Goal: Transaction & Acquisition: Purchase product/service

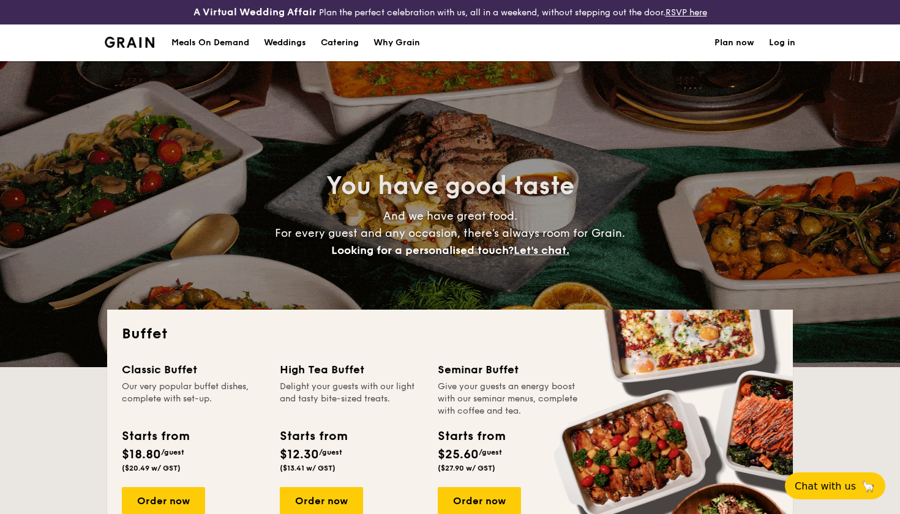
select select
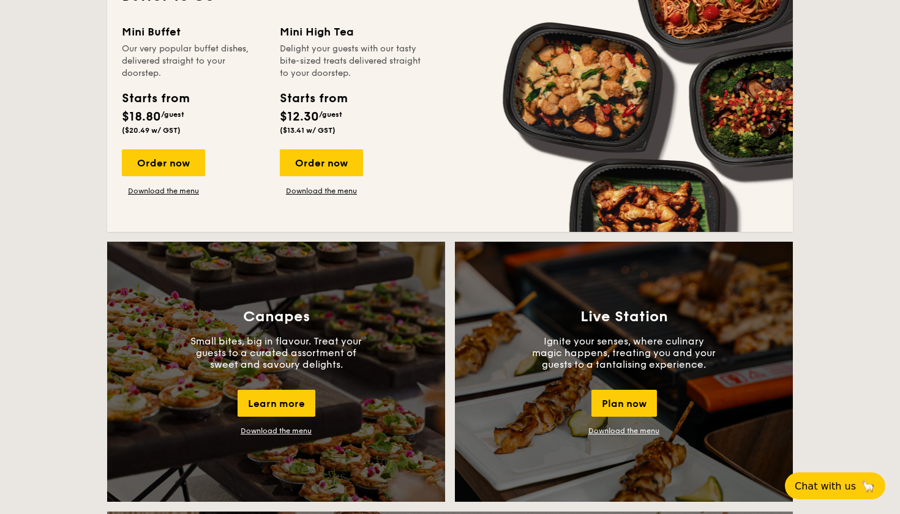
scroll to position [864, 0]
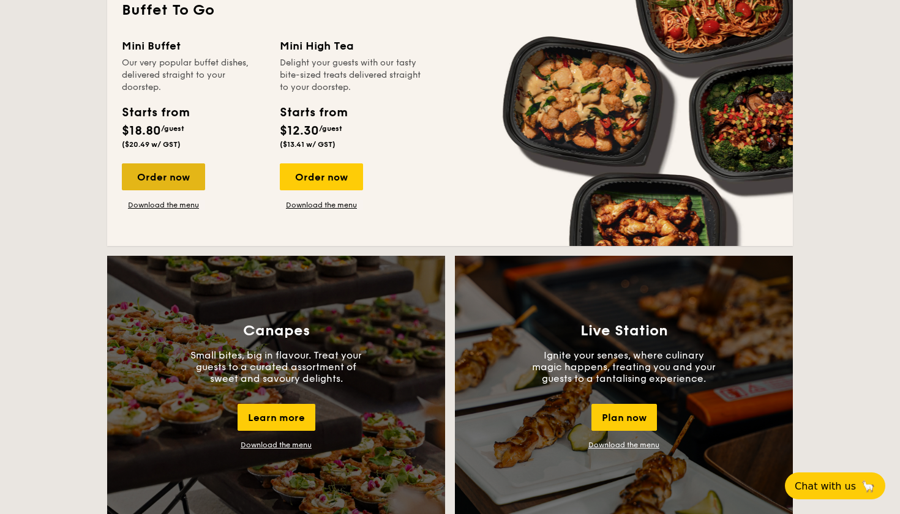
click at [150, 178] on div "Order now" at bounding box center [163, 177] width 83 height 27
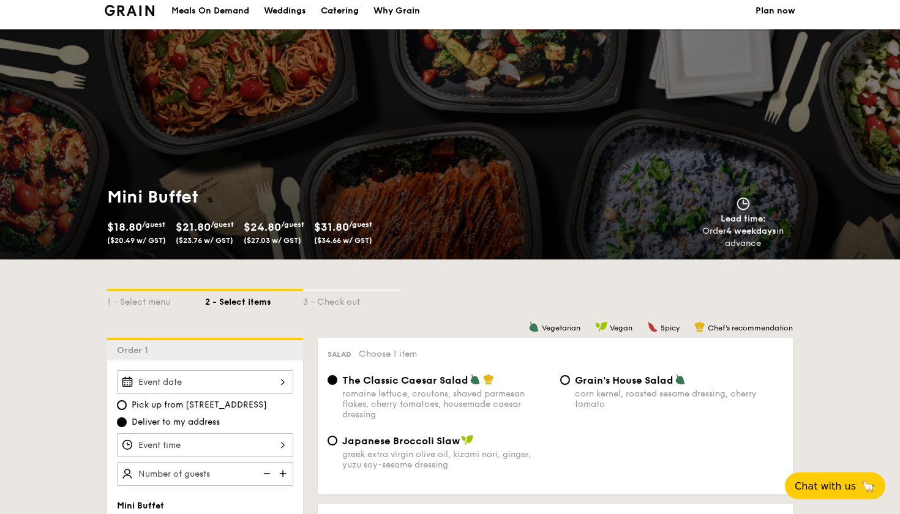
scroll to position [195, 0]
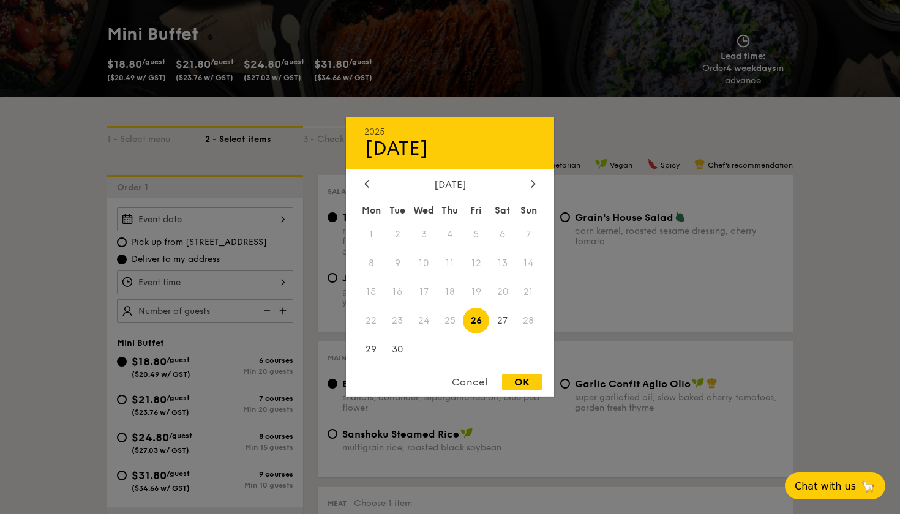
click at [254, 224] on div "2025 Sep 26 September 2025 Mon Tue Wed Thu Fri Sat Sun 1 2 3 4 5 6 7 8 9 10 11 …" at bounding box center [205, 220] width 176 height 24
click at [533, 192] on div "September 2025 Mon Tue Wed Thu Fri Sat Sun 1 2 3 4 5 6 7 8 9 10 11 12 13 14 15 …" at bounding box center [450, 272] width 208 height 186
click at [532, 182] on icon at bounding box center [533, 183] width 5 height 8
click at [528, 231] on span "5" at bounding box center [529, 235] width 26 height 26
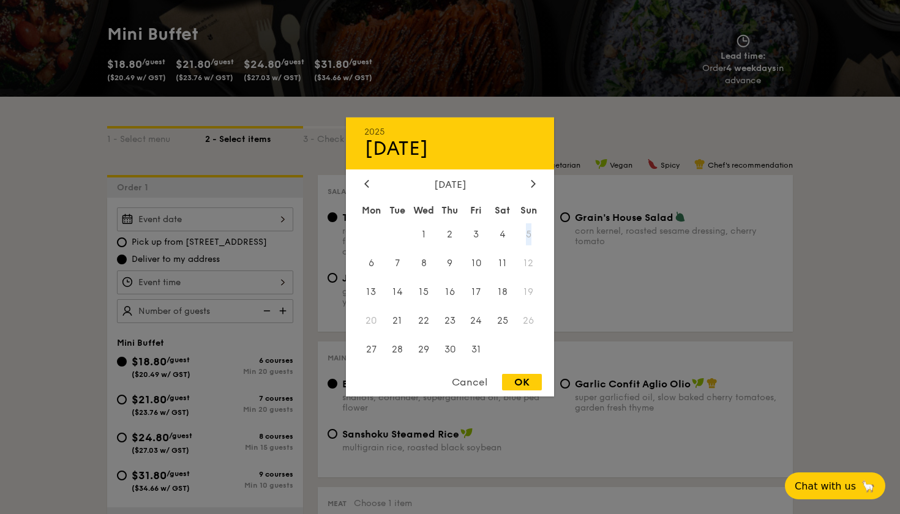
click at [528, 231] on span "5" at bounding box center [529, 235] width 26 height 26
click at [501, 236] on span "4" at bounding box center [502, 235] width 26 height 26
click at [517, 389] on div "OK" at bounding box center [522, 382] width 40 height 17
type input "Oct 04, 2025"
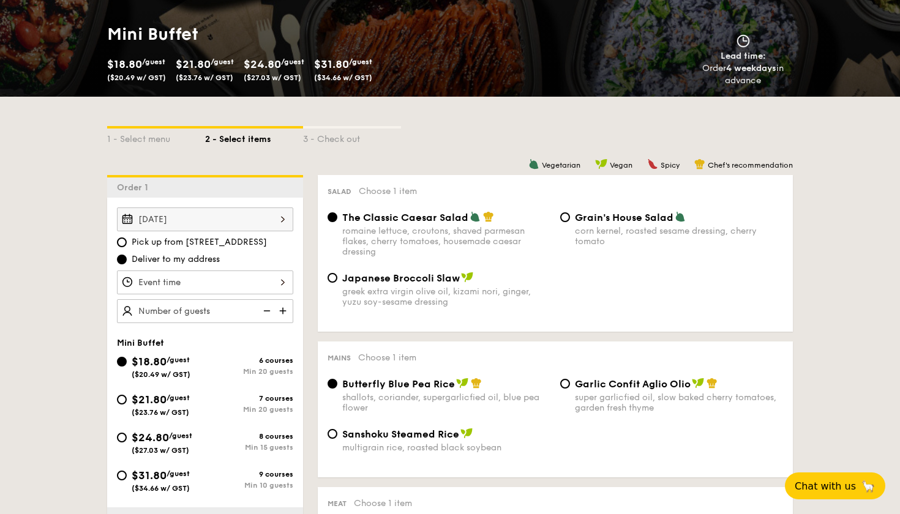
click at [195, 284] on div at bounding box center [205, 283] width 176 height 24
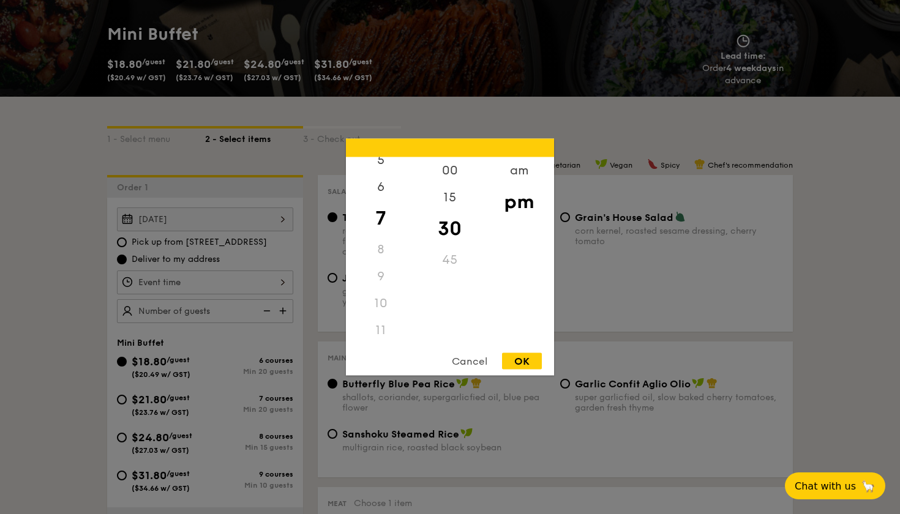
scroll to position [145, 0]
click at [380, 326] on div "11" at bounding box center [380, 330] width 69 height 27
click at [384, 333] on div "11" at bounding box center [380, 330] width 69 height 27
click at [510, 174] on div "am" at bounding box center [518, 175] width 69 height 36
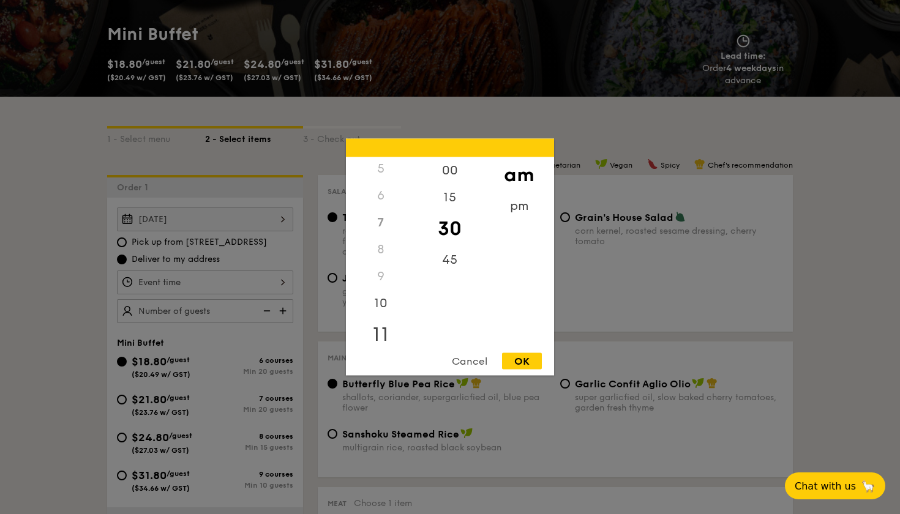
click at [380, 338] on div "11" at bounding box center [380, 335] width 69 height 36
click at [450, 254] on div "45" at bounding box center [449, 265] width 69 height 36
click at [521, 367] on div "OK" at bounding box center [522, 361] width 40 height 17
type input "11:45AM"
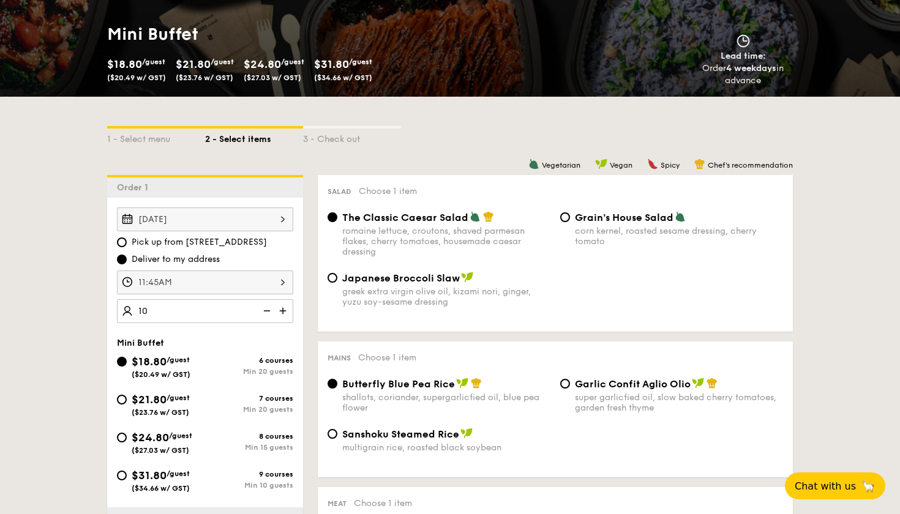
type input "20 guests"
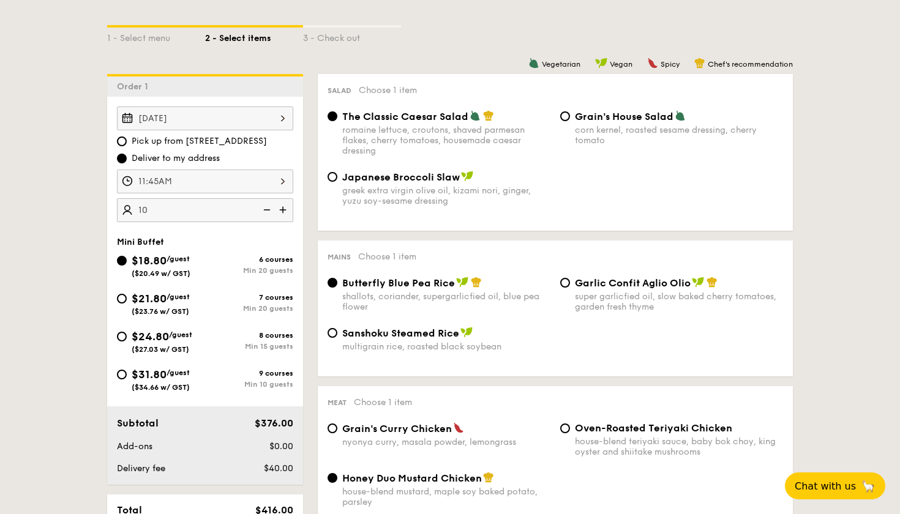
scroll to position [299, 0]
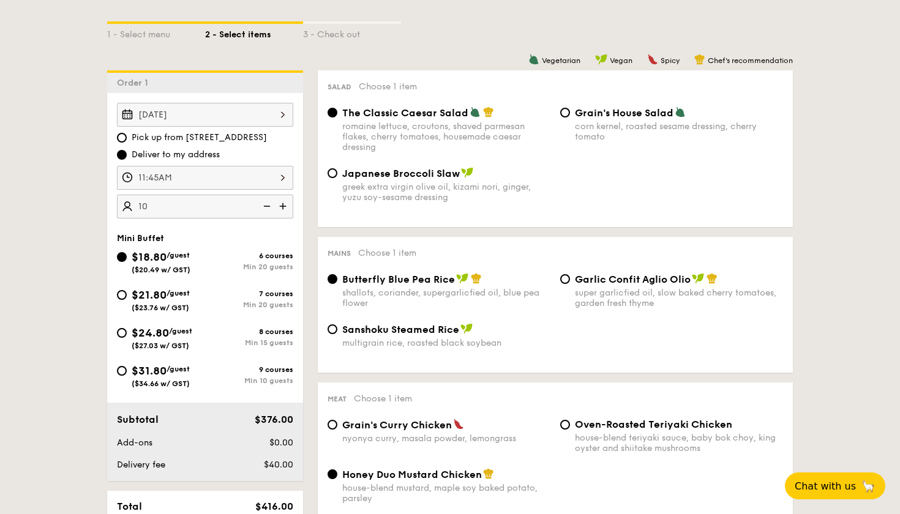
click at [138, 336] on span "$24.80" at bounding box center [150, 332] width 37 height 13
click at [127, 336] on input "$24.80 /guest ($27.03 w/ GST) 8 courses Min 15 guests" at bounding box center [122, 333] width 10 height 10
radio input "true"
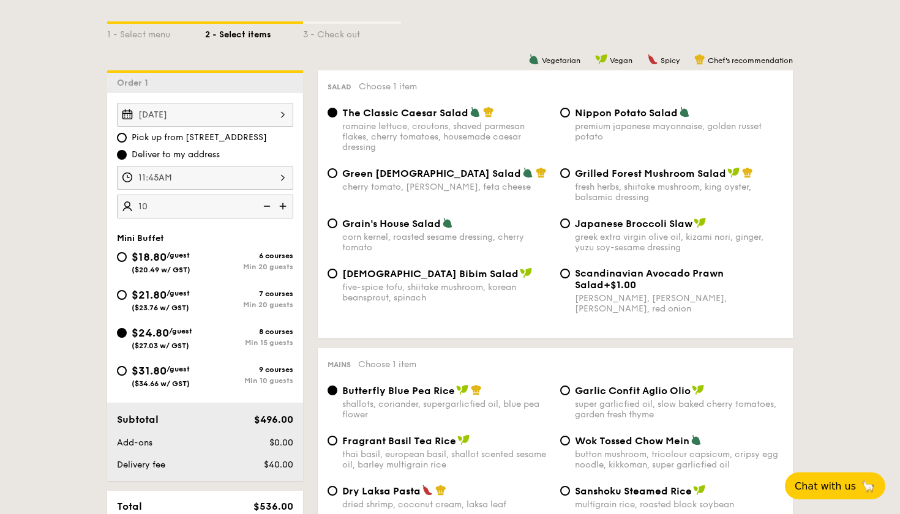
radio input "true"
click at [614, 113] on span "Nippon Potato Salad" at bounding box center [626, 113] width 103 height 12
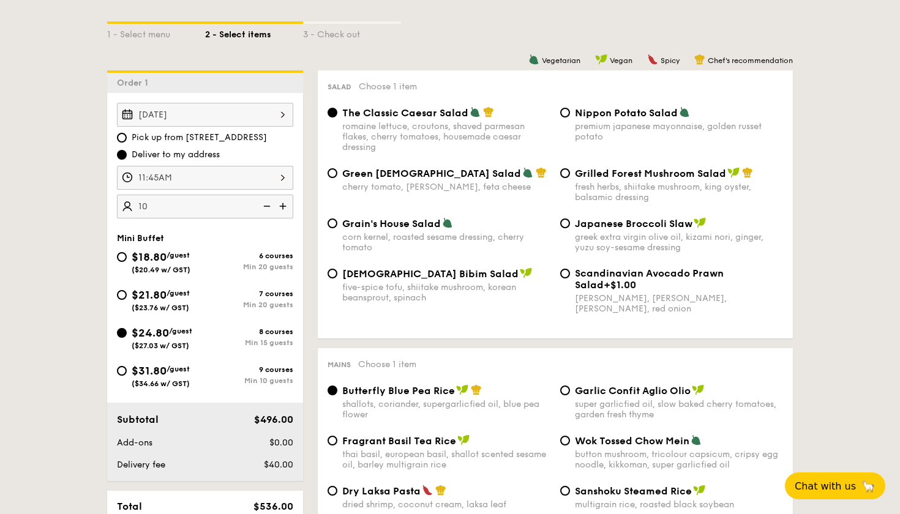
click at [570, 113] on input "Nippon Potato Salad premium japanese mayonnaise, golden russet potato" at bounding box center [565, 113] width 10 height 10
radio input "true"
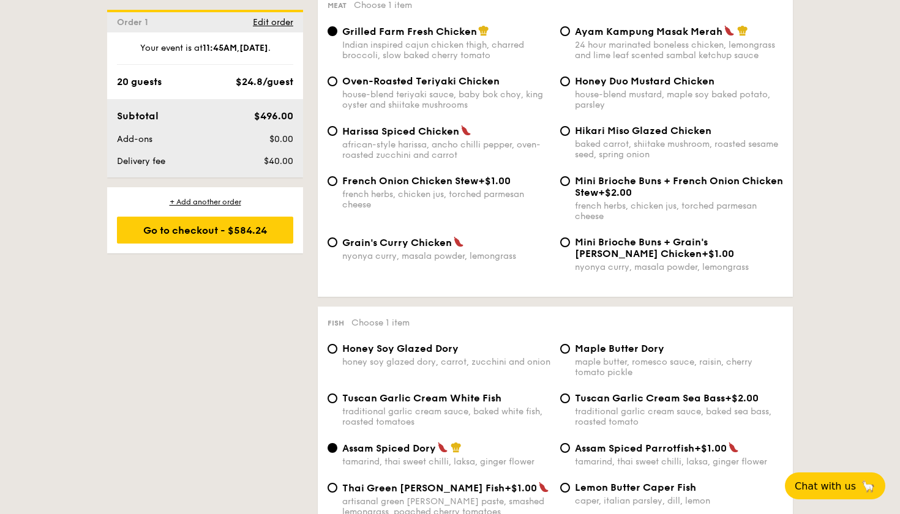
scroll to position [955, 0]
click at [365, 246] on span "Grain's Curry Chicken" at bounding box center [397, 242] width 110 height 12
click at [337, 246] on input "Grain's Curry Chicken nyonya curry, masala powder, lemongrass" at bounding box center [333, 242] width 10 height 10
radio input "true"
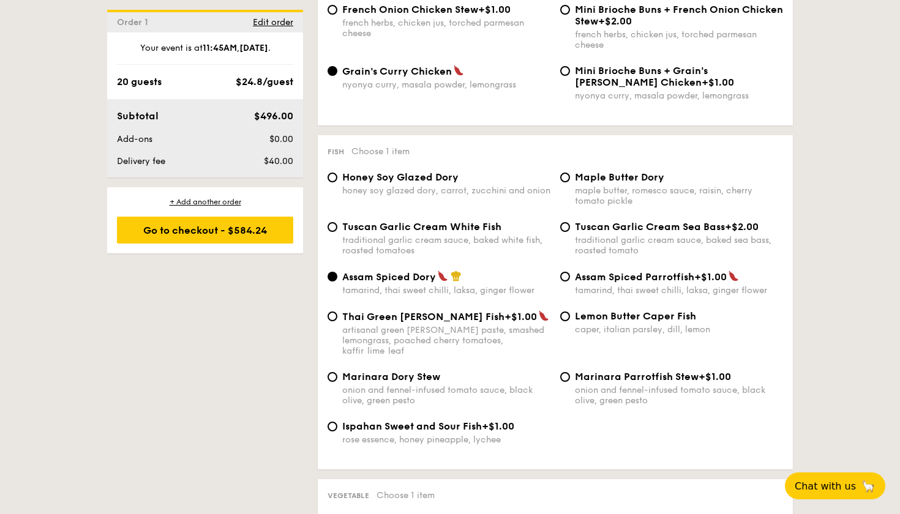
scroll to position [1164, 0]
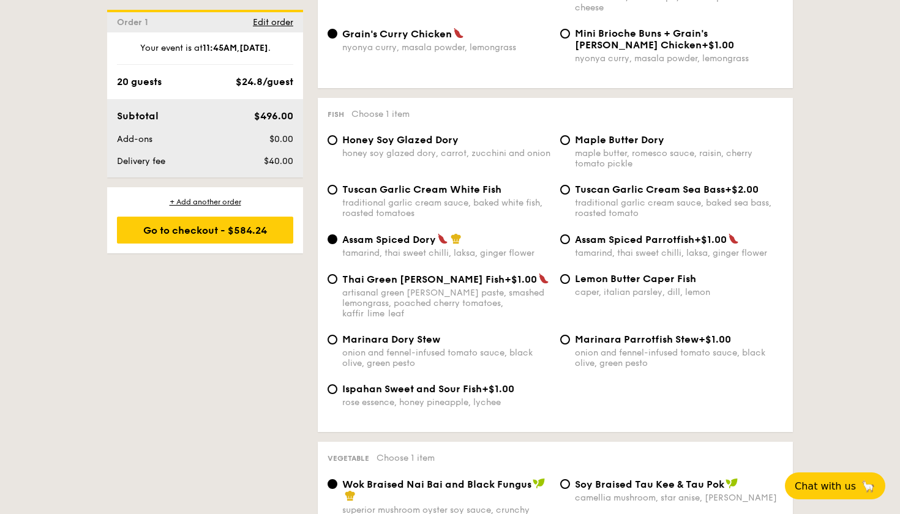
click at [451, 190] on span "Tuscan Garlic Cream White Fish" at bounding box center [421, 190] width 159 height 12
click at [337, 190] on input "Tuscan Garlic Cream White Fish traditional garlic cream sauce, baked white fish…" at bounding box center [333, 190] width 10 height 10
radio input "true"
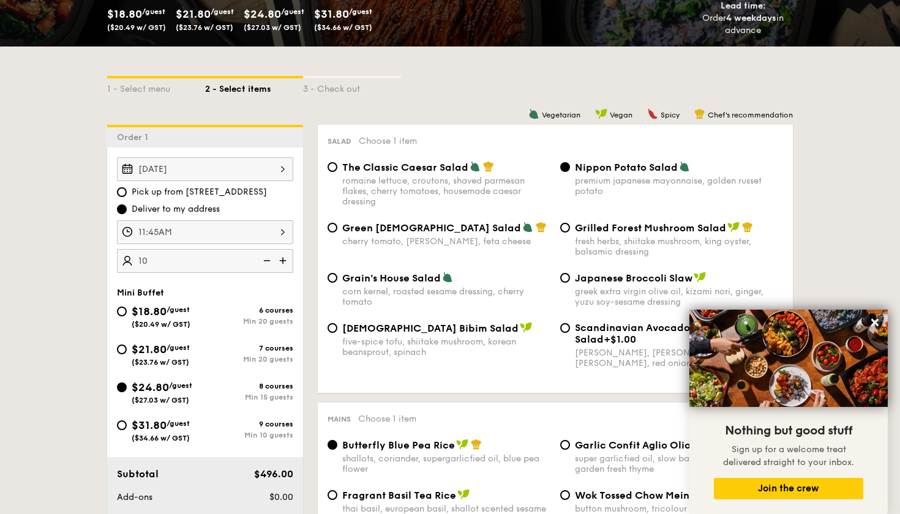
scroll to position [302, 0]
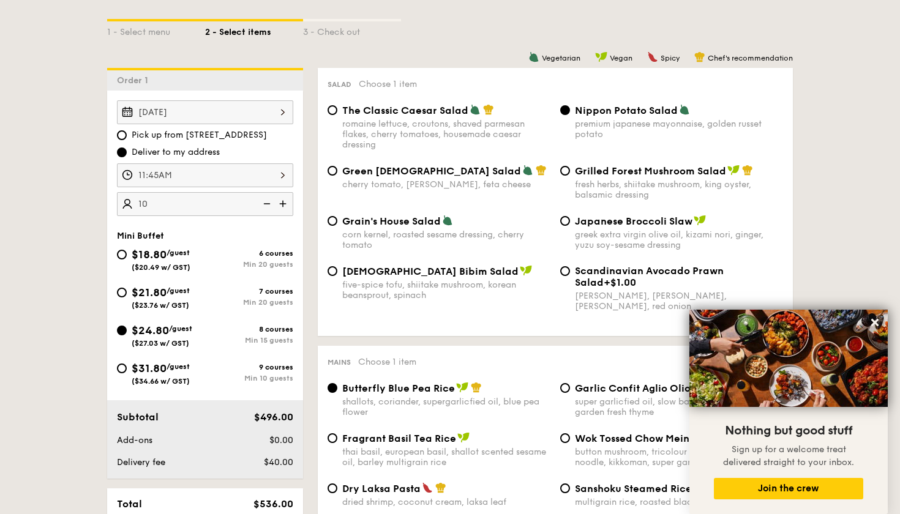
click at [274, 205] on img at bounding box center [266, 203] width 18 height 23
type input "15 guests"
click at [271, 205] on img at bounding box center [266, 203] width 18 height 23
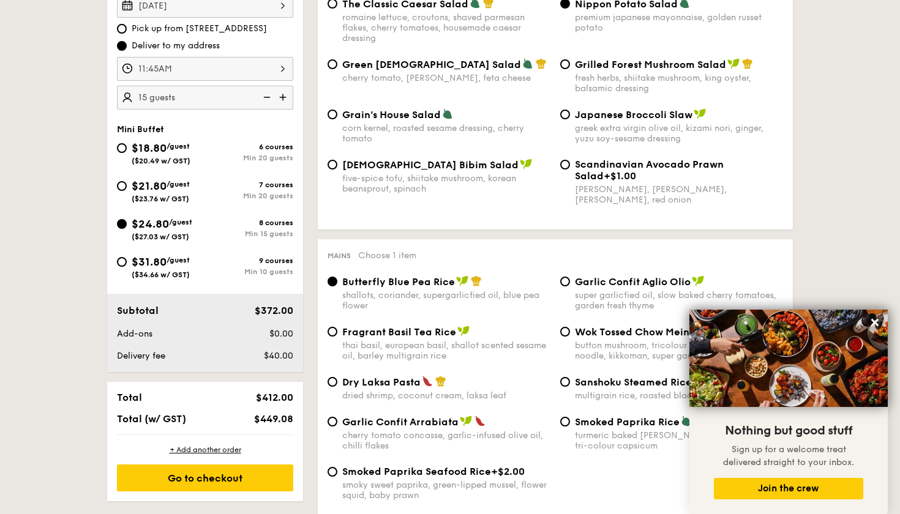
scroll to position [410, 0]
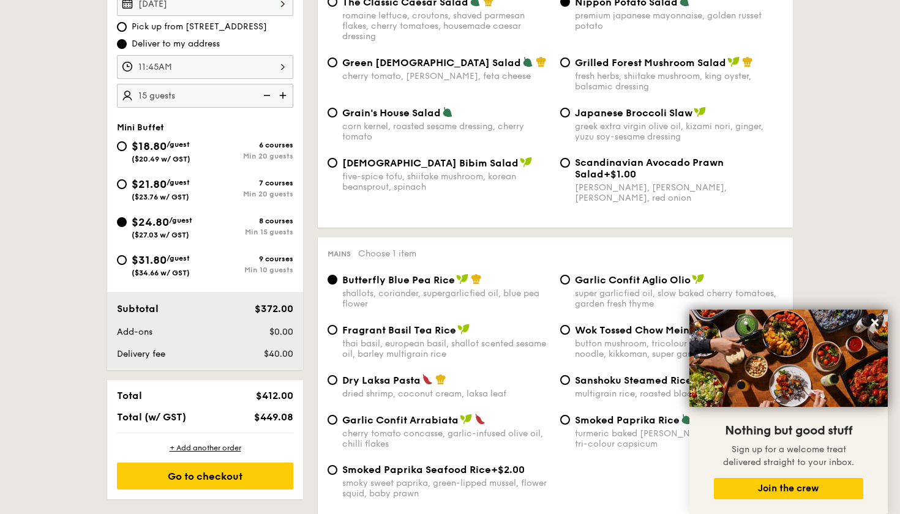
click at [146, 259] on span "$31.80" at bounding box center [149, 260] width 35 height 13
click at [127, 259] on input "$31.80 /guest ($34.66 w/ GST) 9 courses Min 10 guests" at bounding box center [122, 260] width 10 height 10
radio input "true"
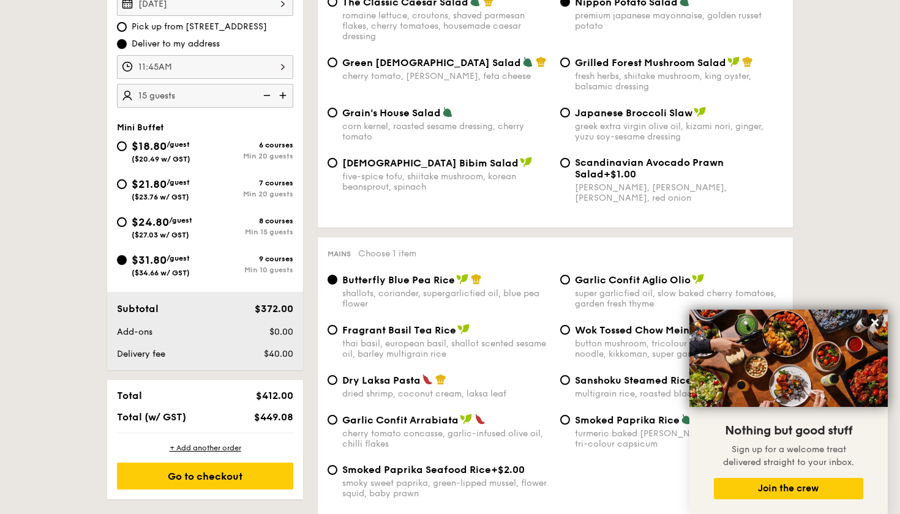
radio input "true"
radio input "false"
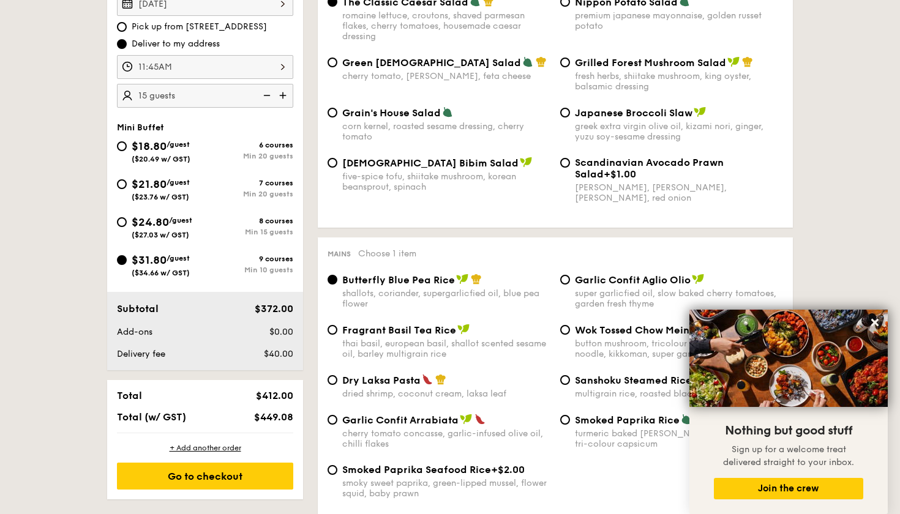
radio input "true"
click at [152, 231] on span "($27.03 w/ GST)" at bounding box center [161, 235] width 58 height 9
click at [127, 227] on input "$24.80 /guest ($27.03 w/ GST) 8 courses Min 15 guests" at bounding box center [122, 222] width 10 height 10
radio input "true"
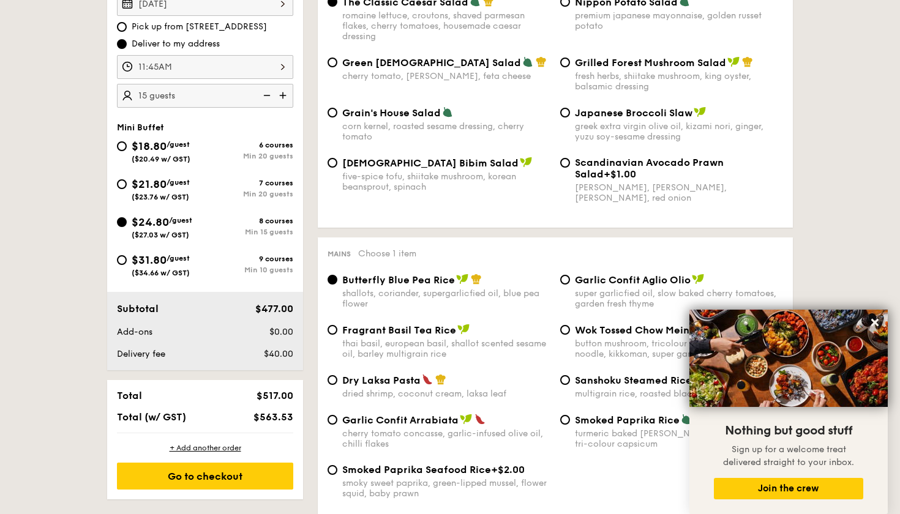
radio input "true"
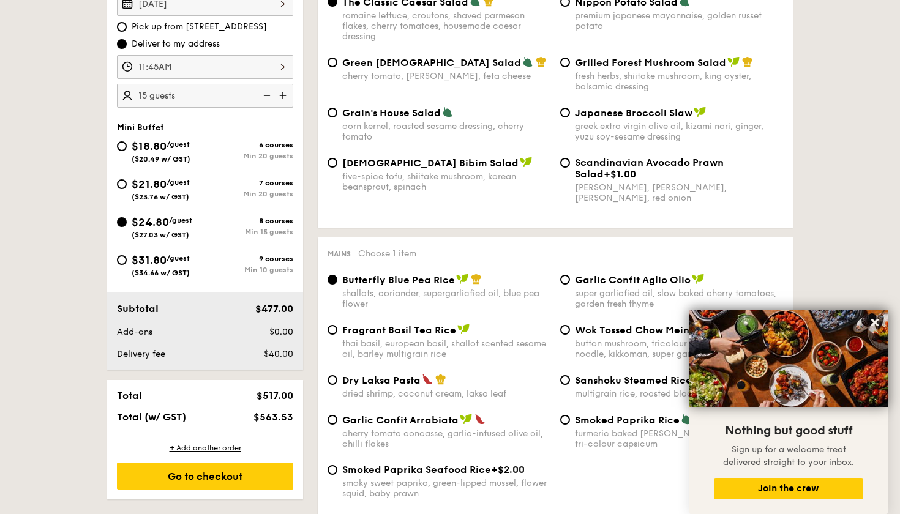
radio input "true"
click at [186, 258] on span "/guest" at bounding box center [178, 258] width 23 height 9
click at [127, 258] on input "$31.80 /guest ($34.66 w/ GST) 9 courses Min 10 guests" at bounding box center [122, 260] width 10 height 10
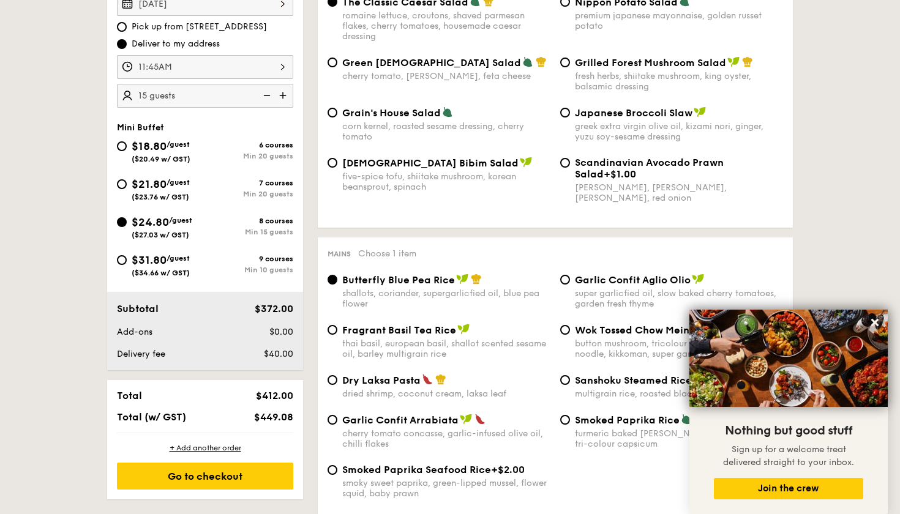
radio input "true"
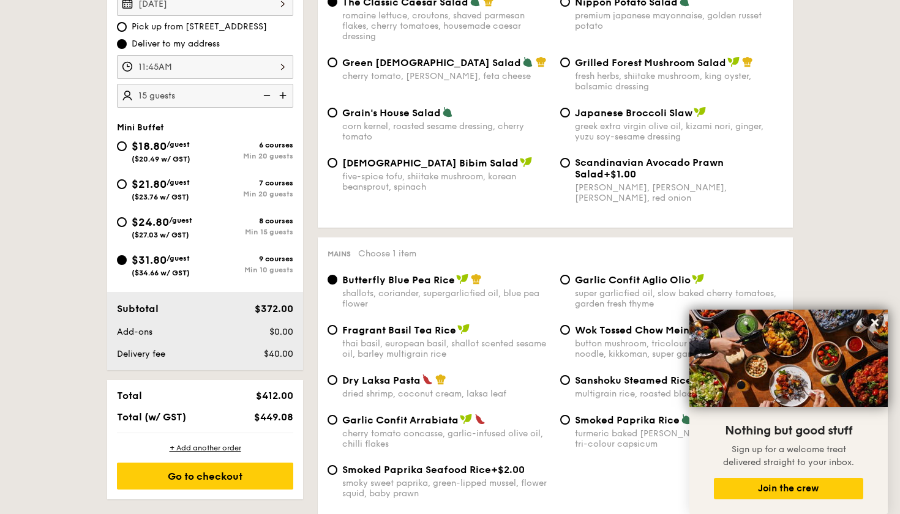
radio input "true"
click at [266, 96] on img at bounding box center [266, 95] width 18 height 23
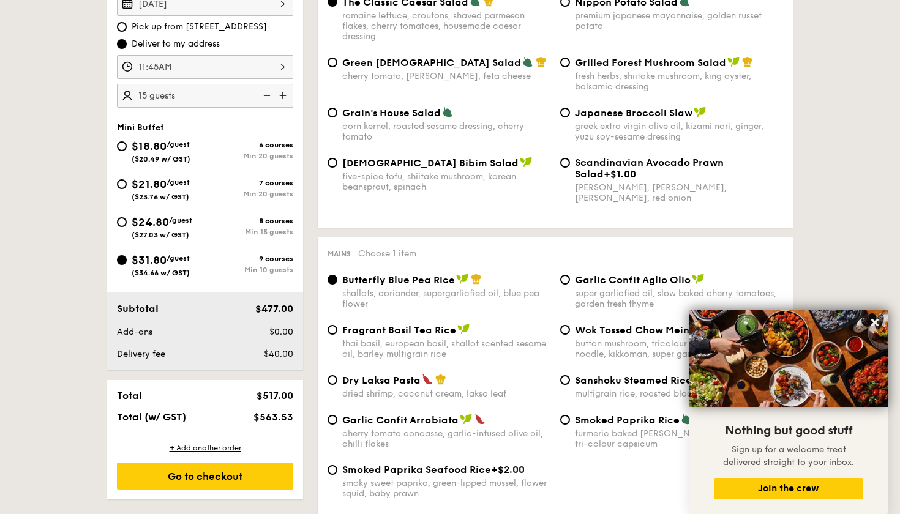
type input "10 guests"
click at [165, 230] on div "$24.80 /guest ($27.03 w/ GST)" at bounding box center [162, 227] width 61 height 26
click at [127, 227] on input "$24.80 /guest ($27.03 w/ GST) 8 courses Min 15 guests" at bounding box center [122, 222] width 10 height 10
radio input "true"
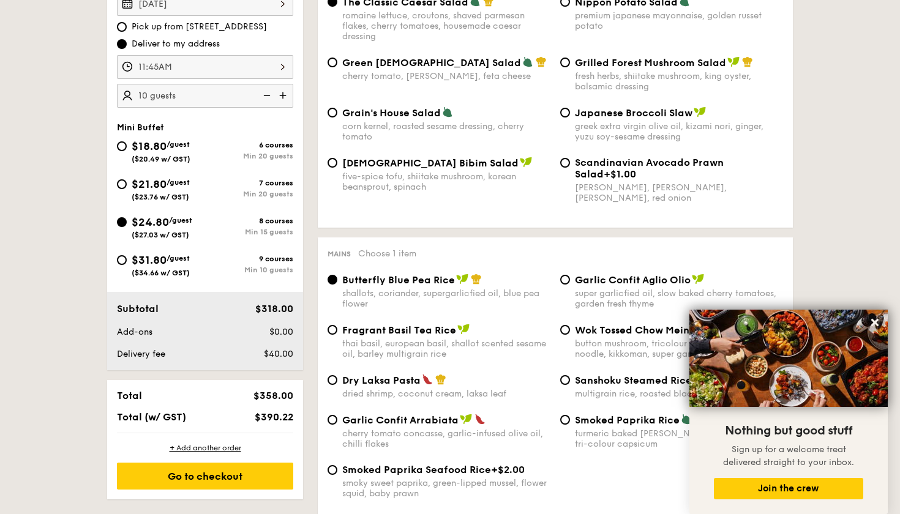
radio input "true"
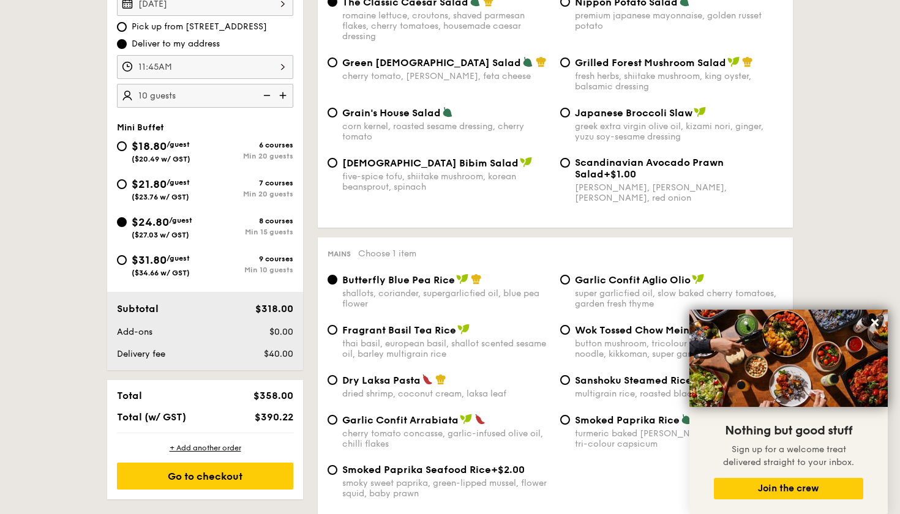
radio input "true"
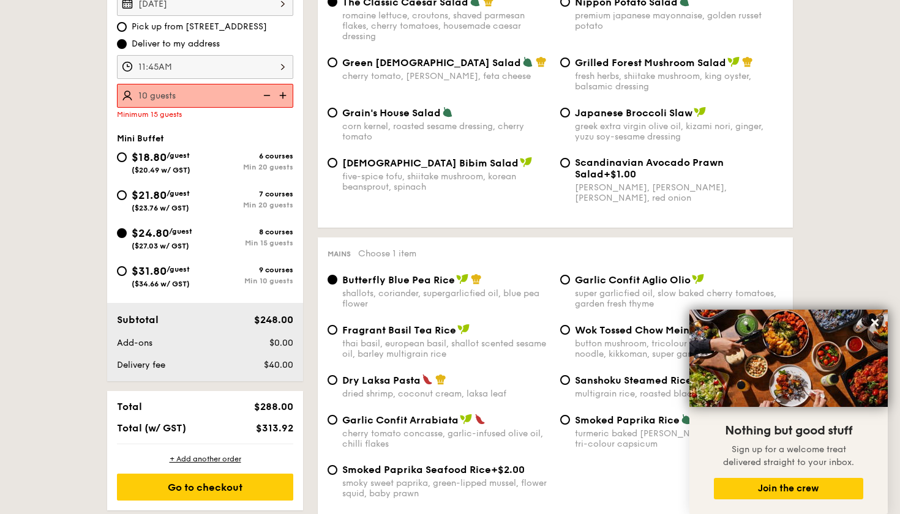
click at [285, 95] on img at bounding box center [284, 95] width 18 height 23
type input "15 guests"
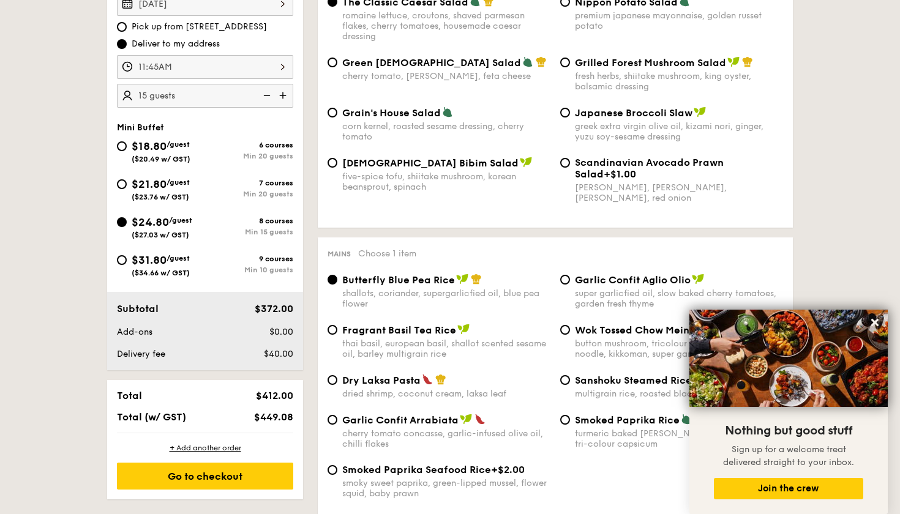
click at [160, 277] on div "$31.80 /guest ($34.66 w/ GST) 9 courses Min 10 guests" at bounding box center [205, 268] width 186 height 33
click at [155, 265] on span "$31.80" at bounding box center [149, 260] width 35 height 13
click at [127, 265] on input "$31.80 /guest ($34.66 w/ GST) 9 courses Min 10 guests" at bounding box center [122, 260] width 10 height 10
radio input "true"
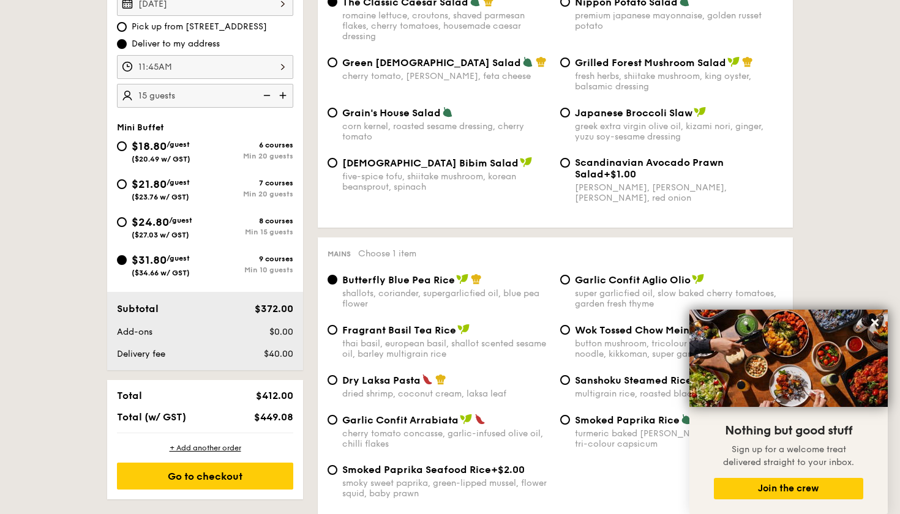
radio input "true"
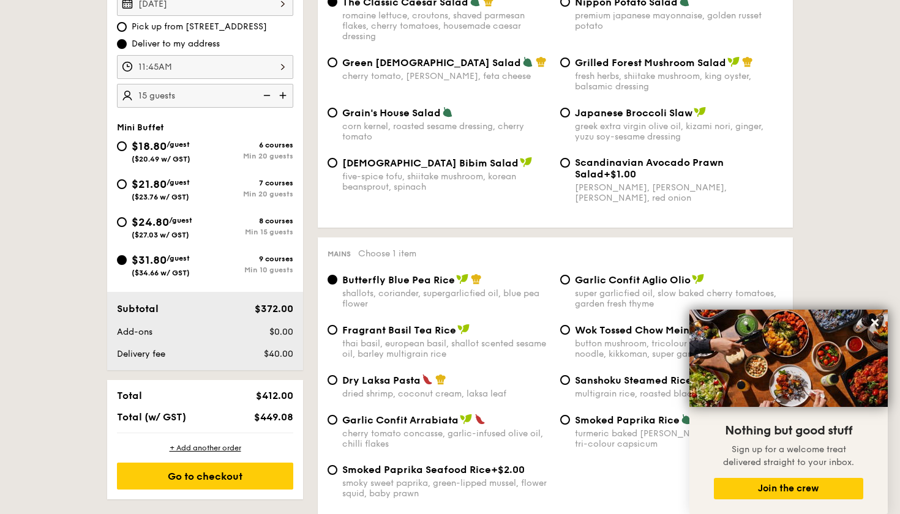
radio input "true"
click at [271, 93] on img at bounding box center [266, 95] width 18 height 23
type input "10 guests"
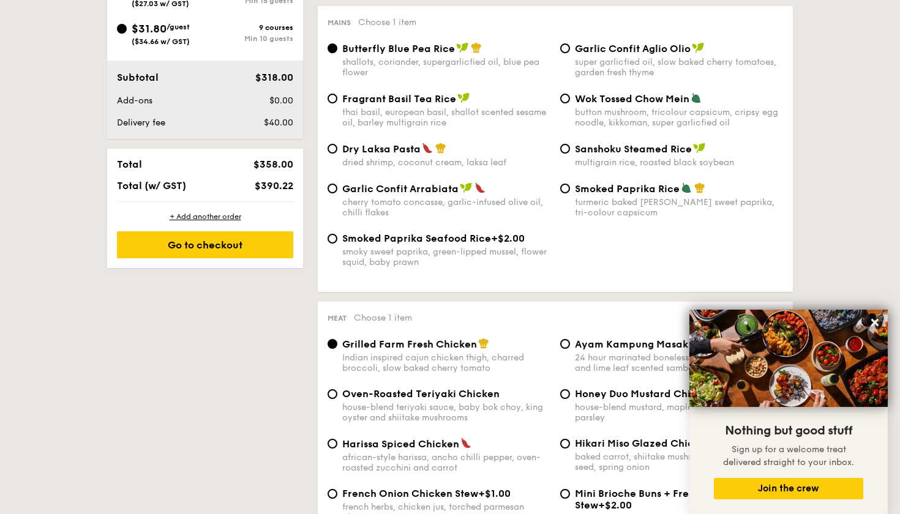
scroll to position [658, 0]
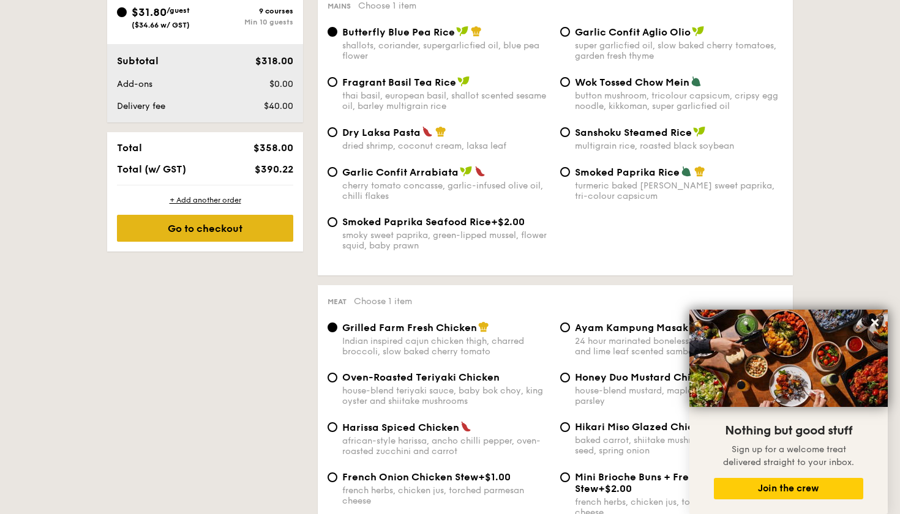
click at [200, 222] on div "Go to checkout" at bounding box center [205, 228] width 176 height 27
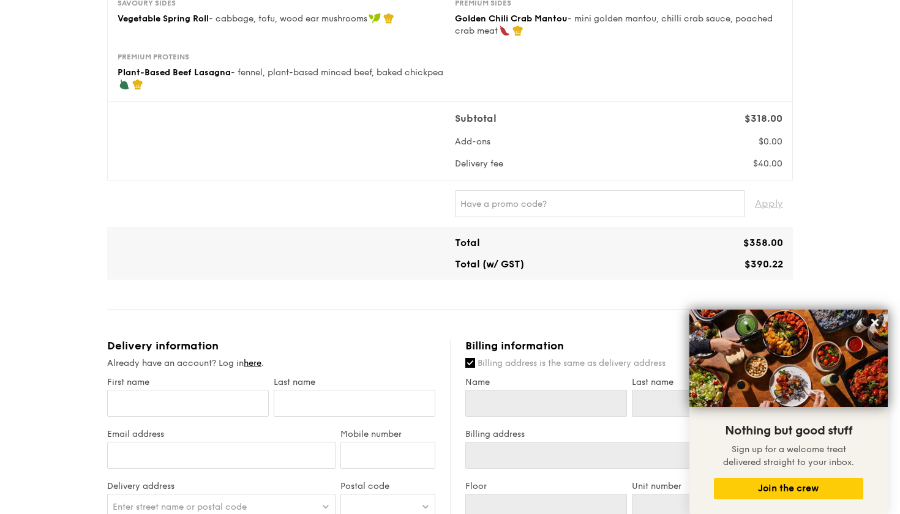
scroll to position [396, 0]
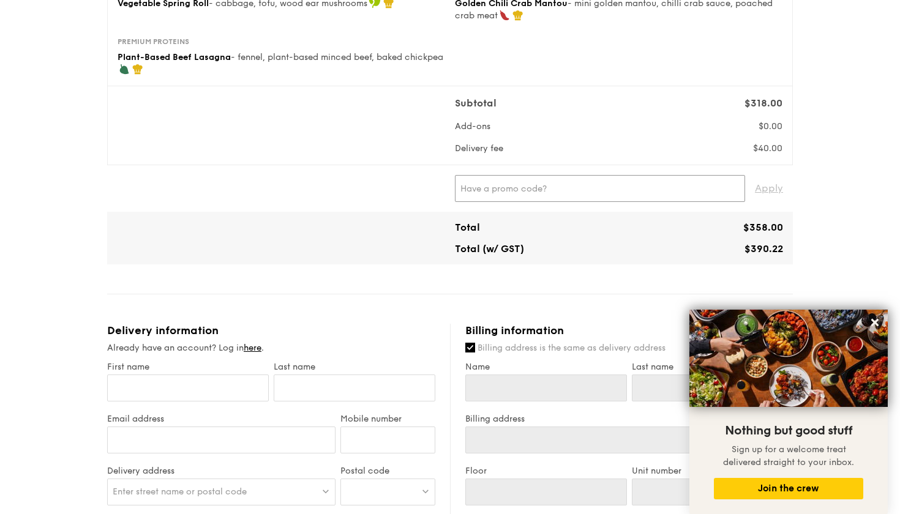
click at [500, 194] on input "text" at bounding box center [600, 188] width 290 height 27
paste input "UOBGV10"
click at [758, 194] on span "Apply" at bounding box center [769, 188] width 28 height 27
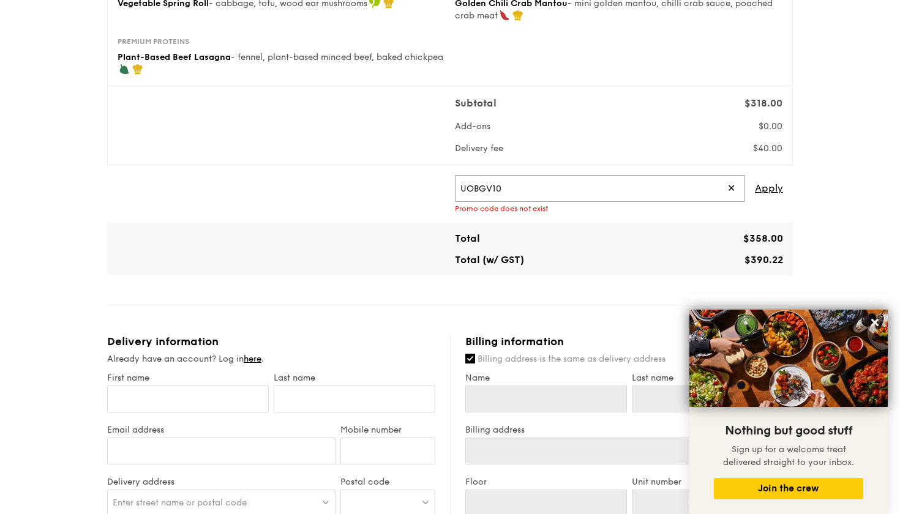
drag, startPoint x: 560, startPoint y: 188, endPoint x: 422, endPoint y: 195, distance: 138.6
click at [422, 195] on div "UOBGV10 ✕ Apply Promo code does not exist" at bounding box center [450, 194] width 676 height 38
type input "U"
click at [773, 192] on span "Apply" at bounding box center [769, 188] width 28 height 27
drag, startPoint x: 538, startPoint y: 188, endPoint x: 442, endPoint y: 187, distance: 96.2
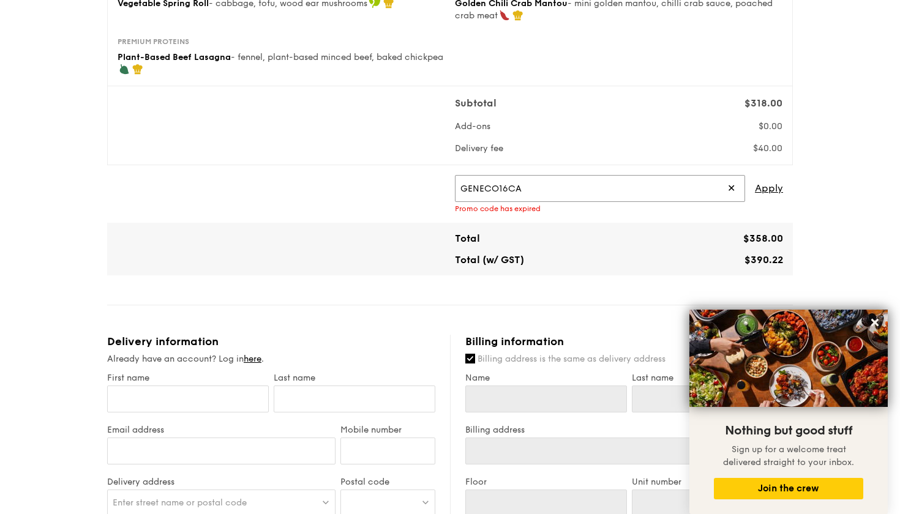
click at [442, 187] on div "GENECO16CA ✕ Apply Promo code has expired" at bounding box center [450, 194] width 676 height 38
type input "TRUEXGRAIN"
click at [765, 194] on span "Apply" at bounding box center [769, 188] width 28 height 27
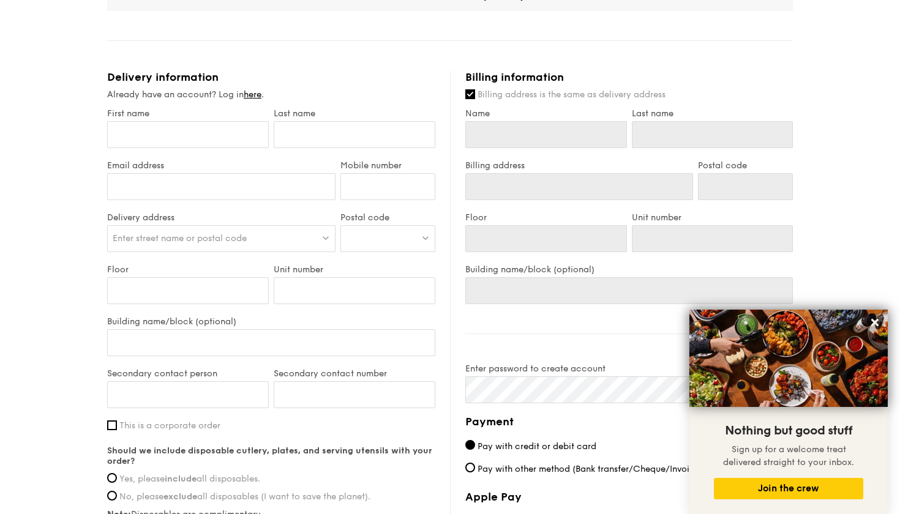
scroll to position [536, 0]
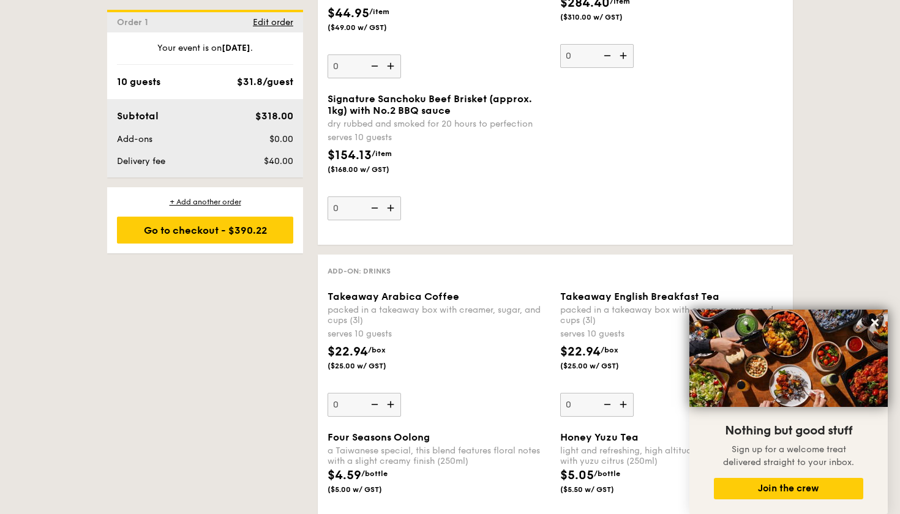
scroll to position [3080, 0]
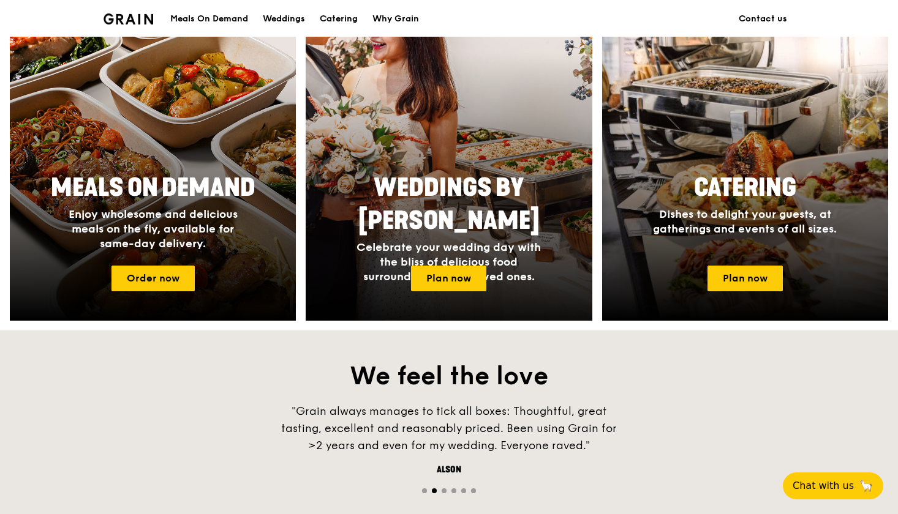
scroll to position [679, 0]
